Goal: Transaction & Acquisition: Purchase product/service

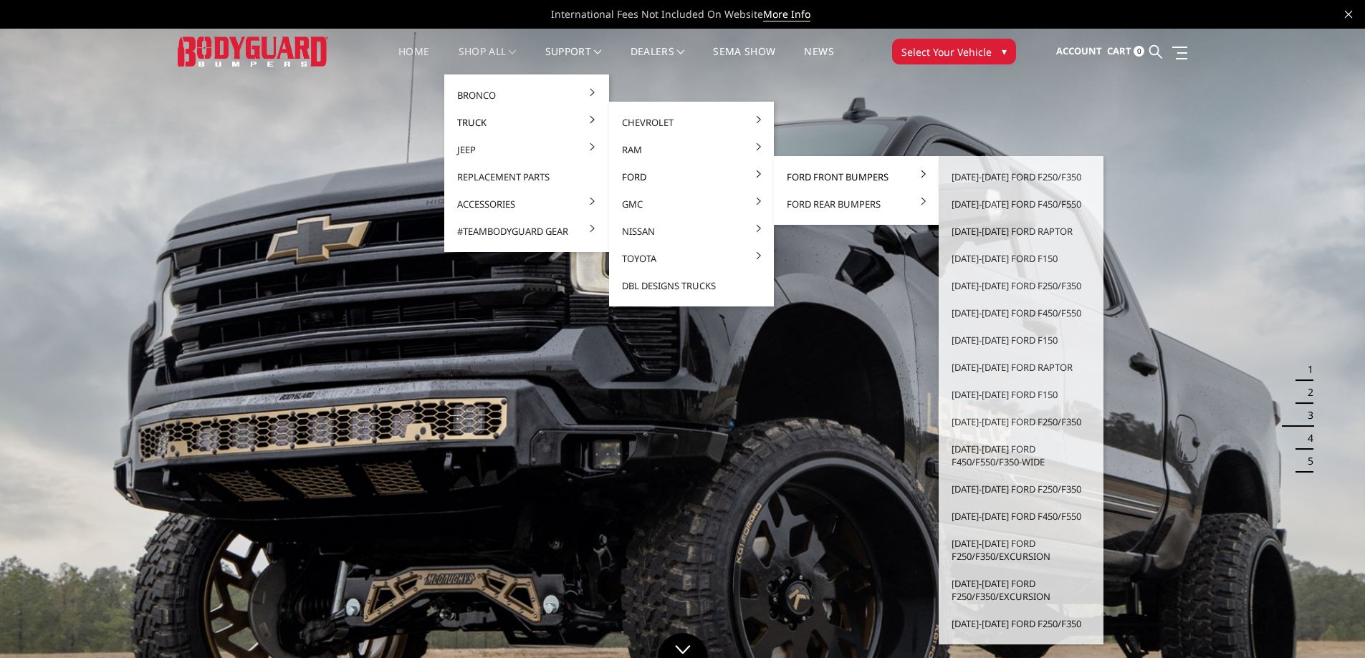
click at [801, 177] on link "Ford Front Bumpers" at bounding box center [855, 176] width 153 height 27
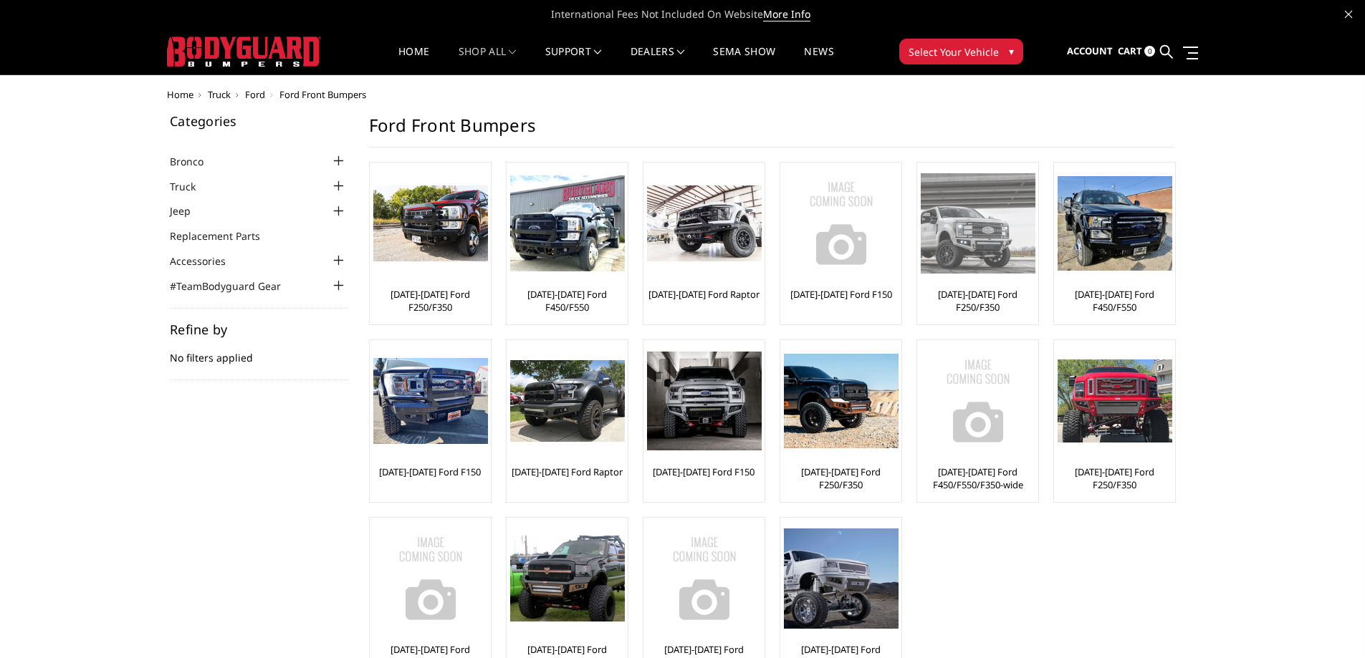
click at [978, 284] on div "[DATE]-[DATE] Ford F250/F350" at bounding box center [977, 243] width 114 height 155
click at [984, 295] on link "[DATE]-[DATE] Ford F250/F350" at bounding box center [977, 301] width 114 height 26
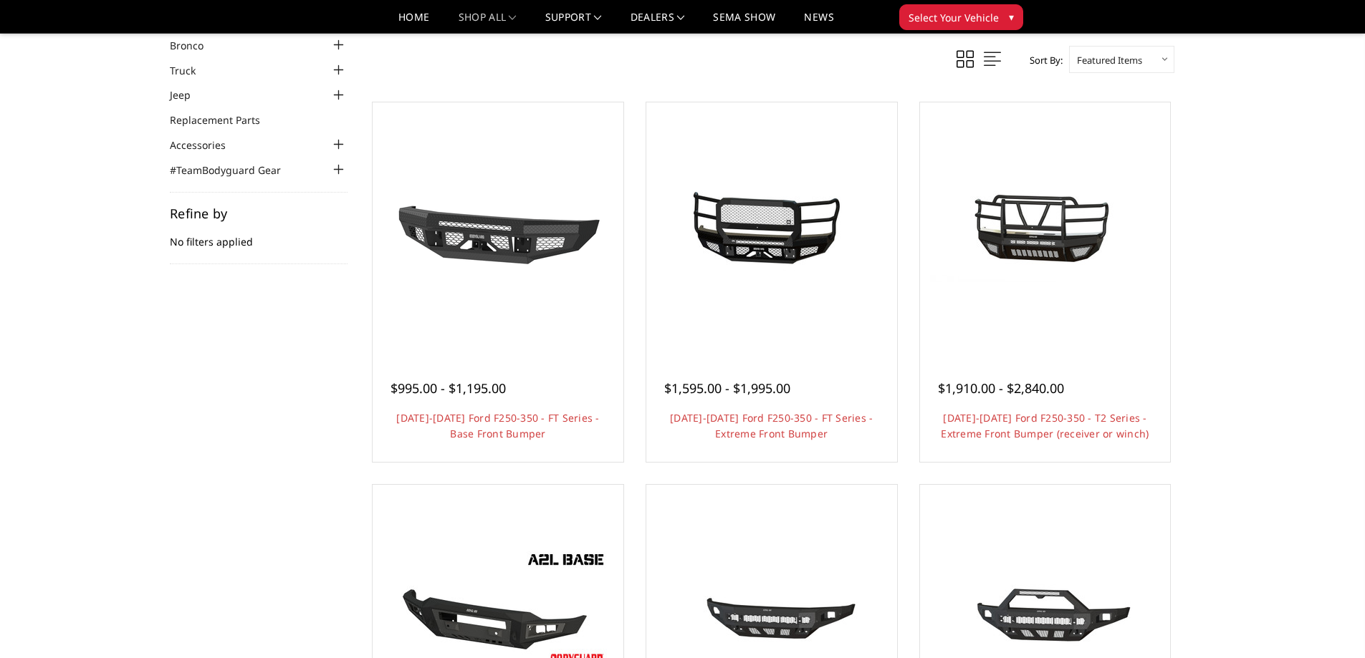
scroll to position [72, 0]
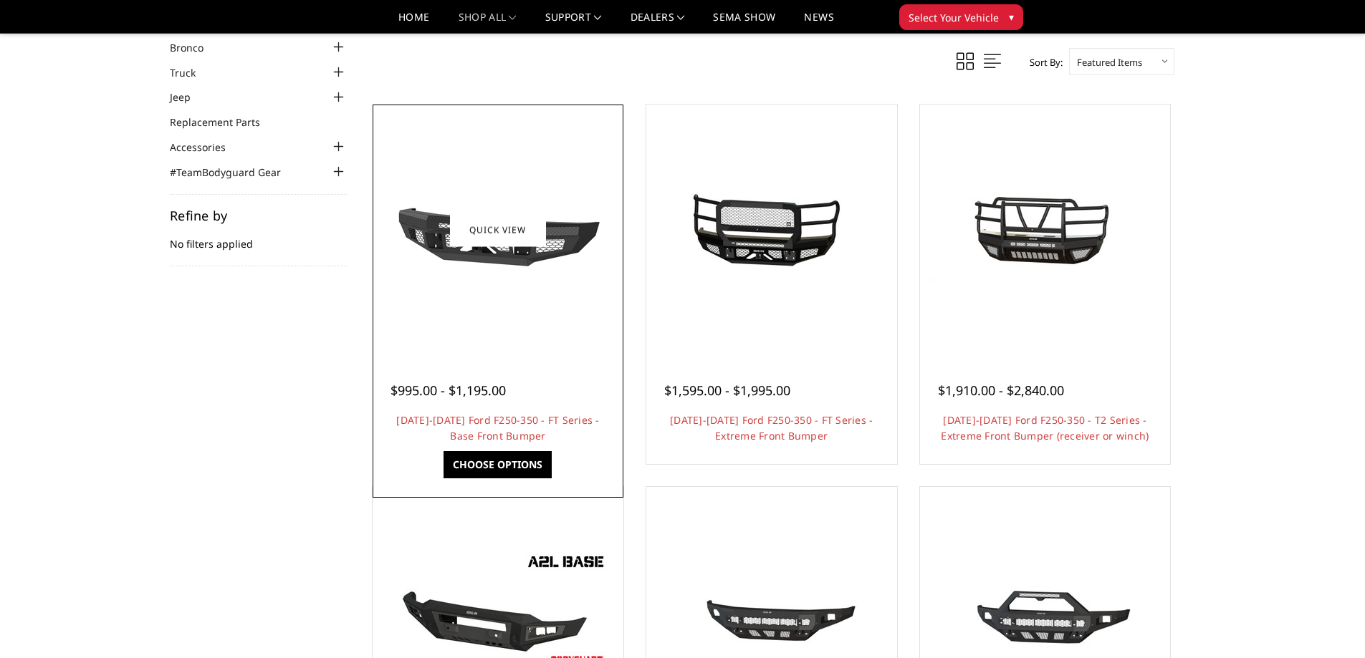
click at [489, 319] on div at bounding box center [498, 230] width 244 height 244
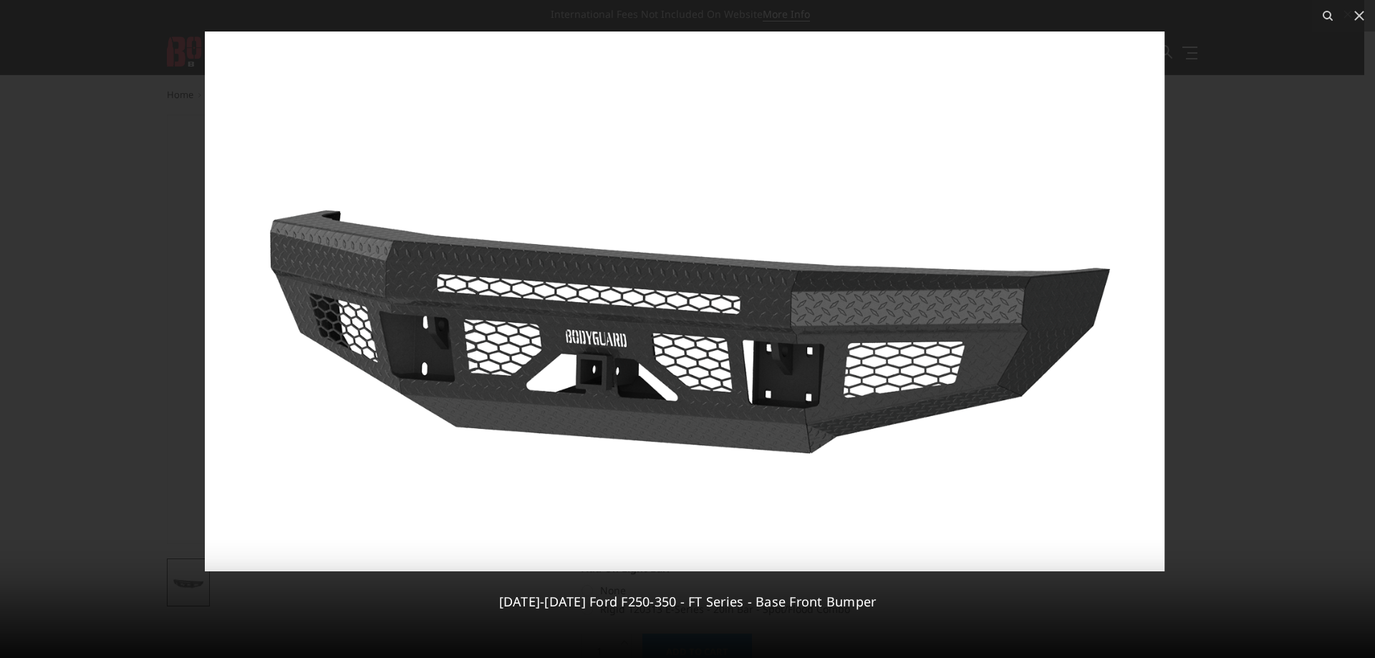
click at [458, 262] on div at bounding box center [687, 329] width 1375 height 658
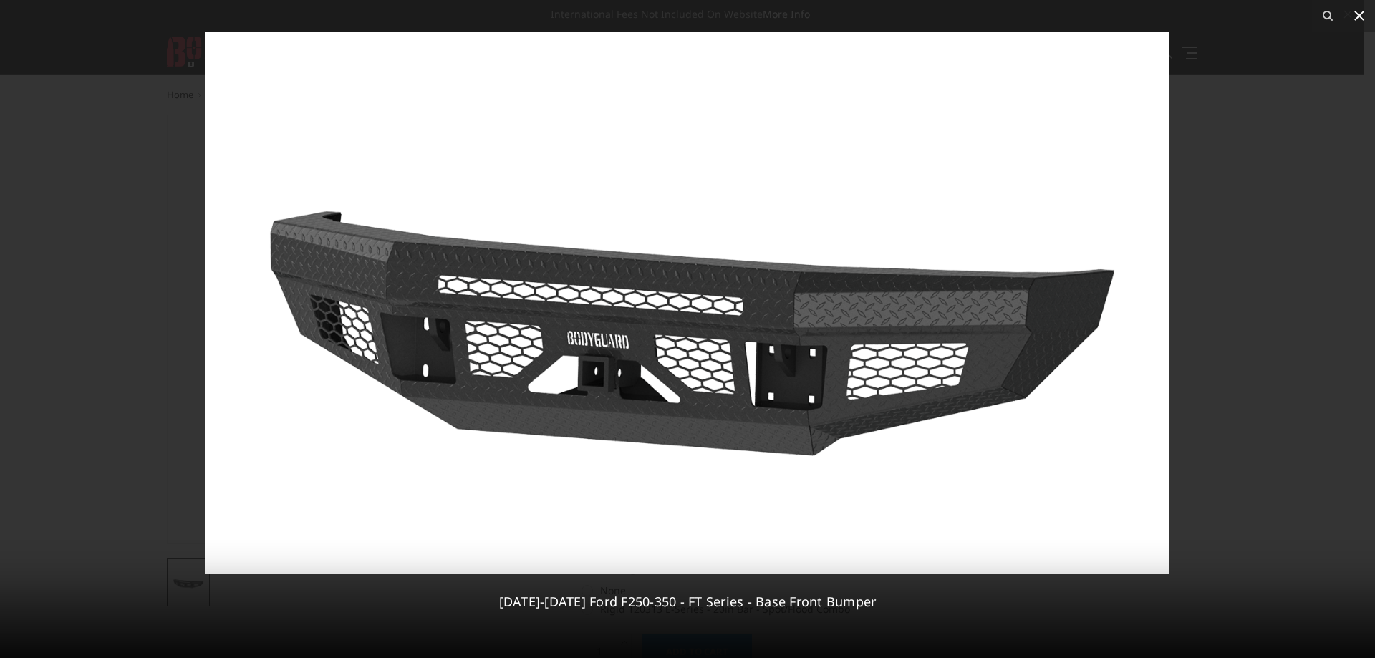
click at [1357, 15] on icon at bounding box center [1359, 15] width 17 height 17
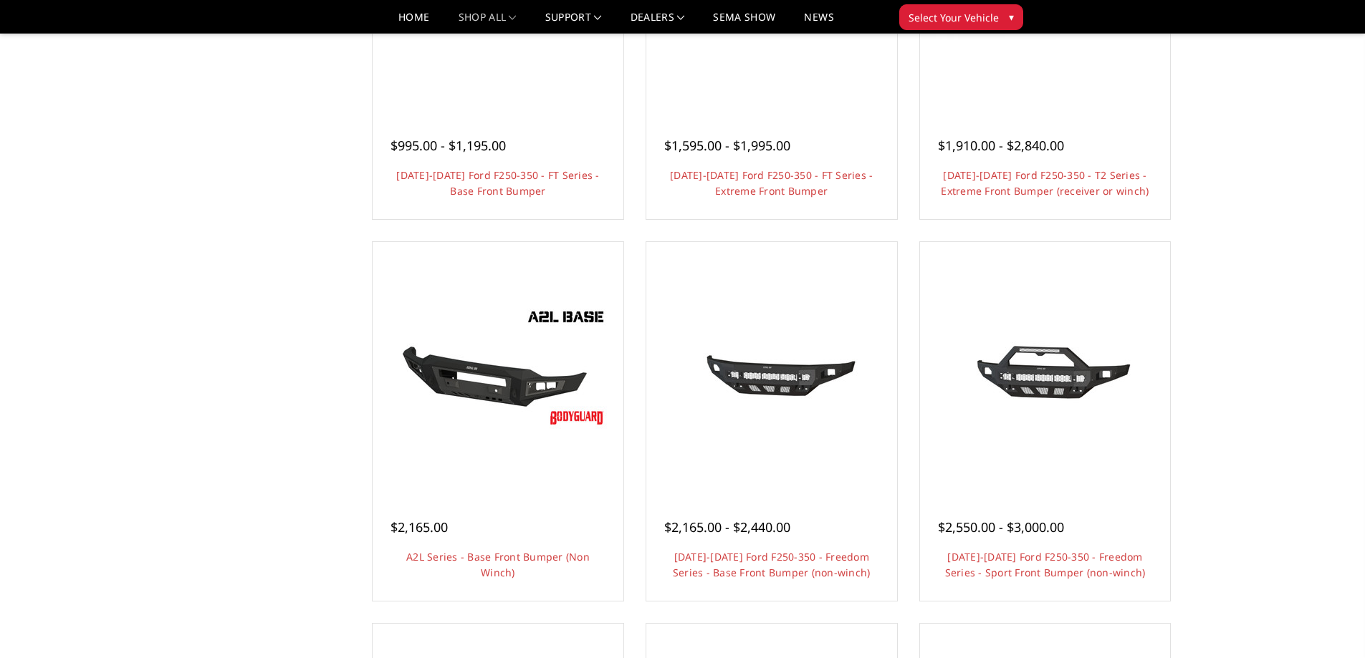
scroll to position [358, 0]
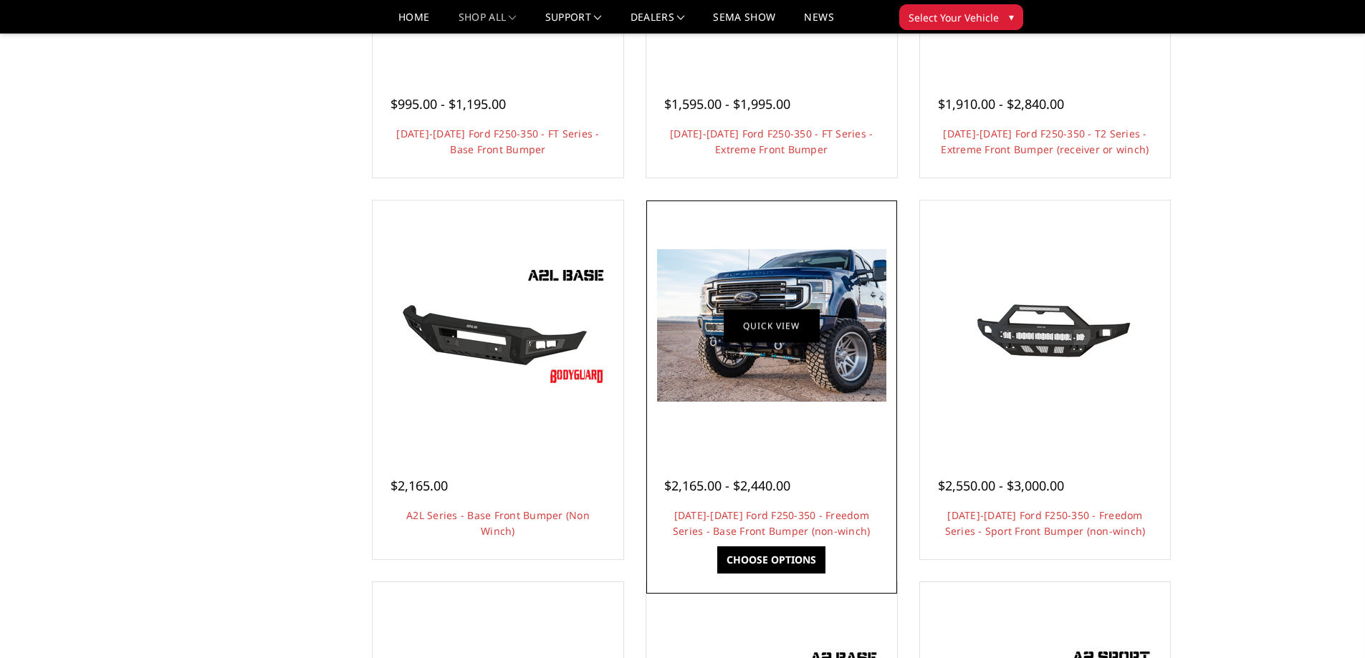
click at [774, 335] on link "Quick view" at bounding box center [771, 326] width 96 height 34
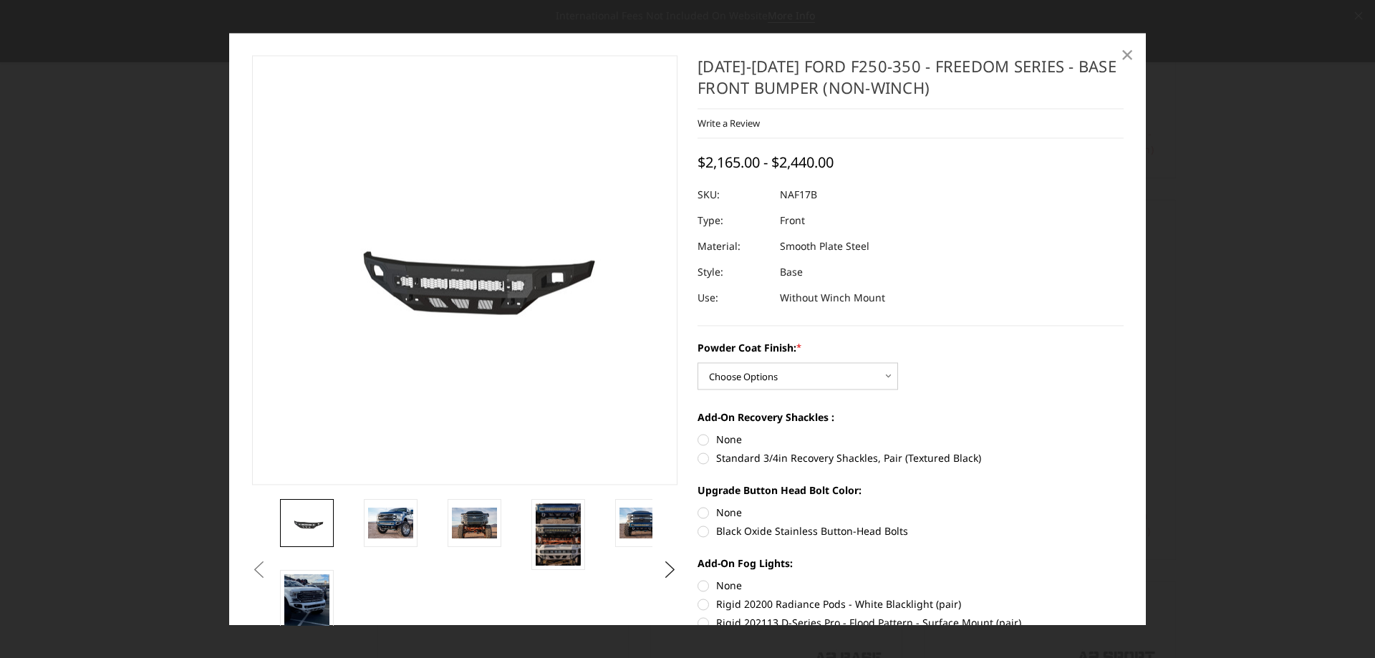
click at [1130, 57] on span "×" at bounding box center [1127, 54] width 13 height 31
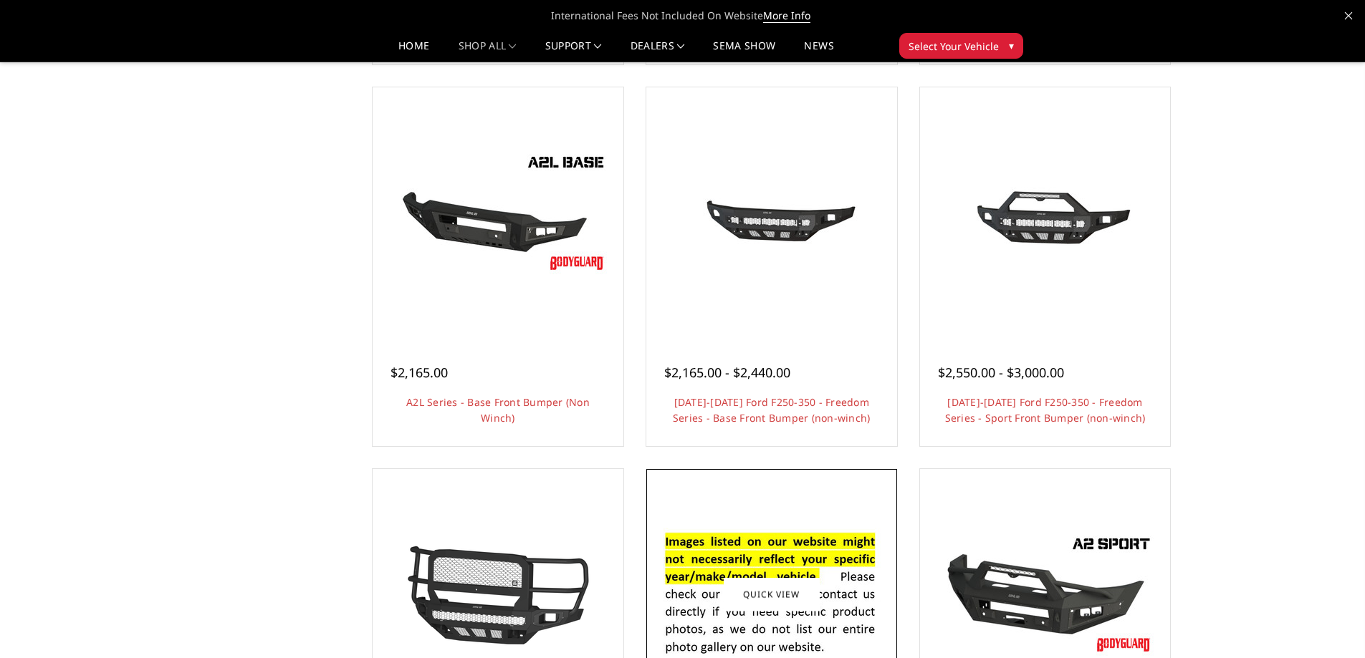
scroll to position [287, 0]
